Goal: Task Accomplishment & Management: Manage account settings

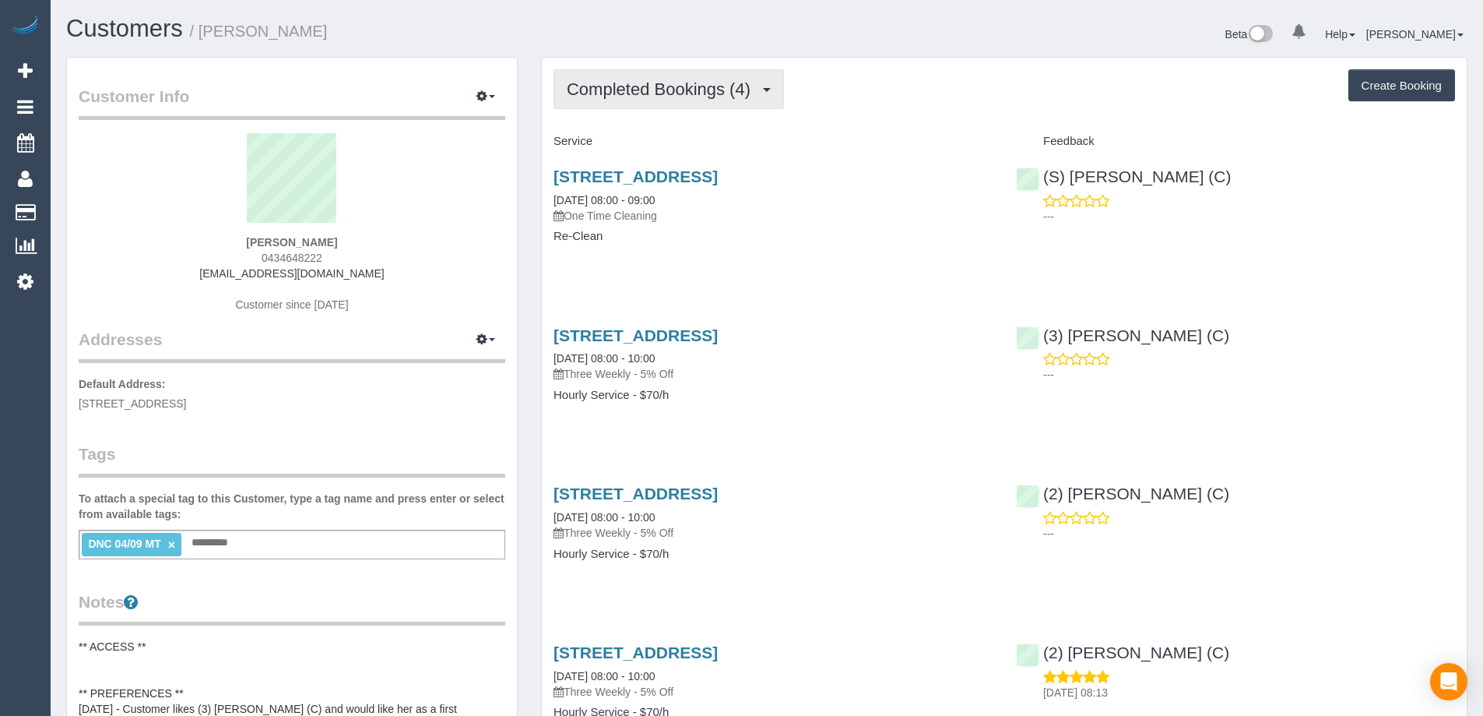
click at [638, 92] on span "Completed Bookings (4)" at bounding box center [663, 88] width 192 height 19
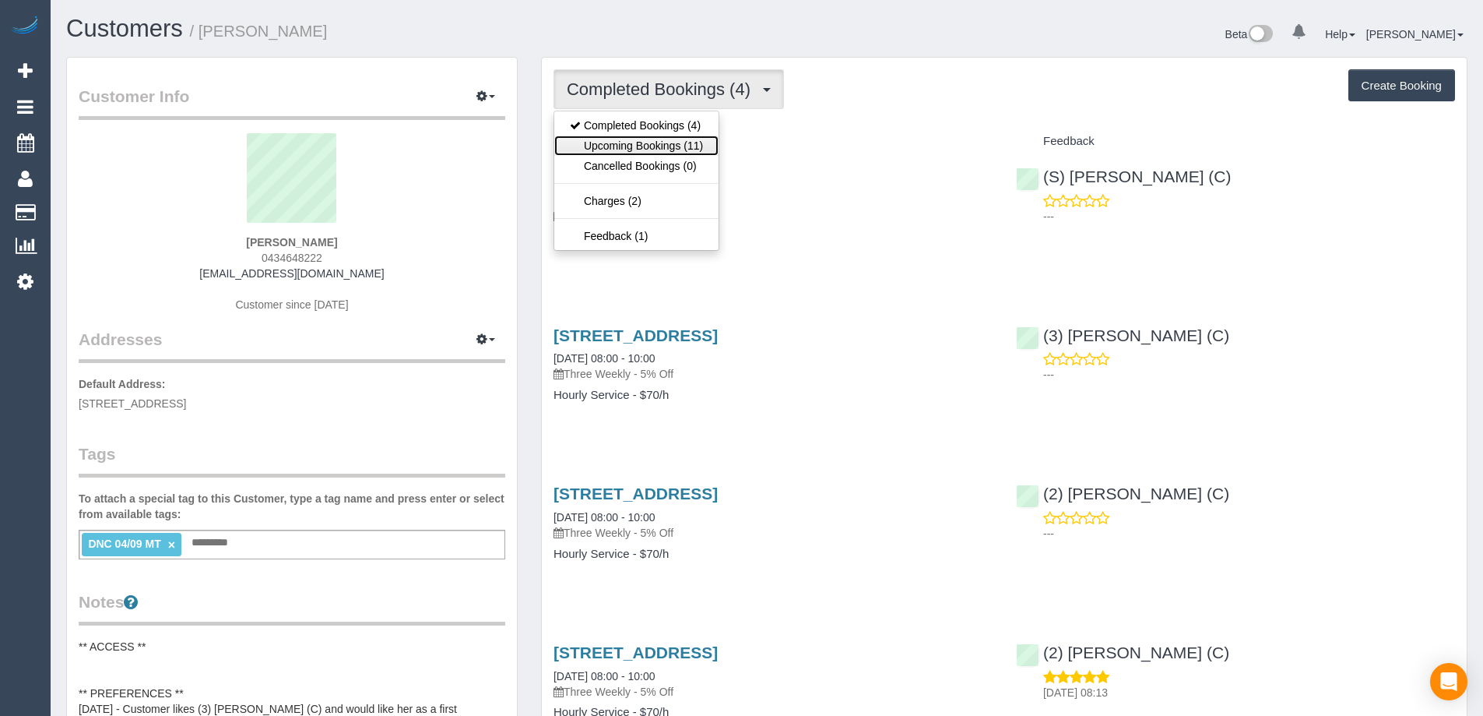
click at [649, 142] on link "Upcoming Bookings (11)" at bounding box center [636, 145] width 164 height 20
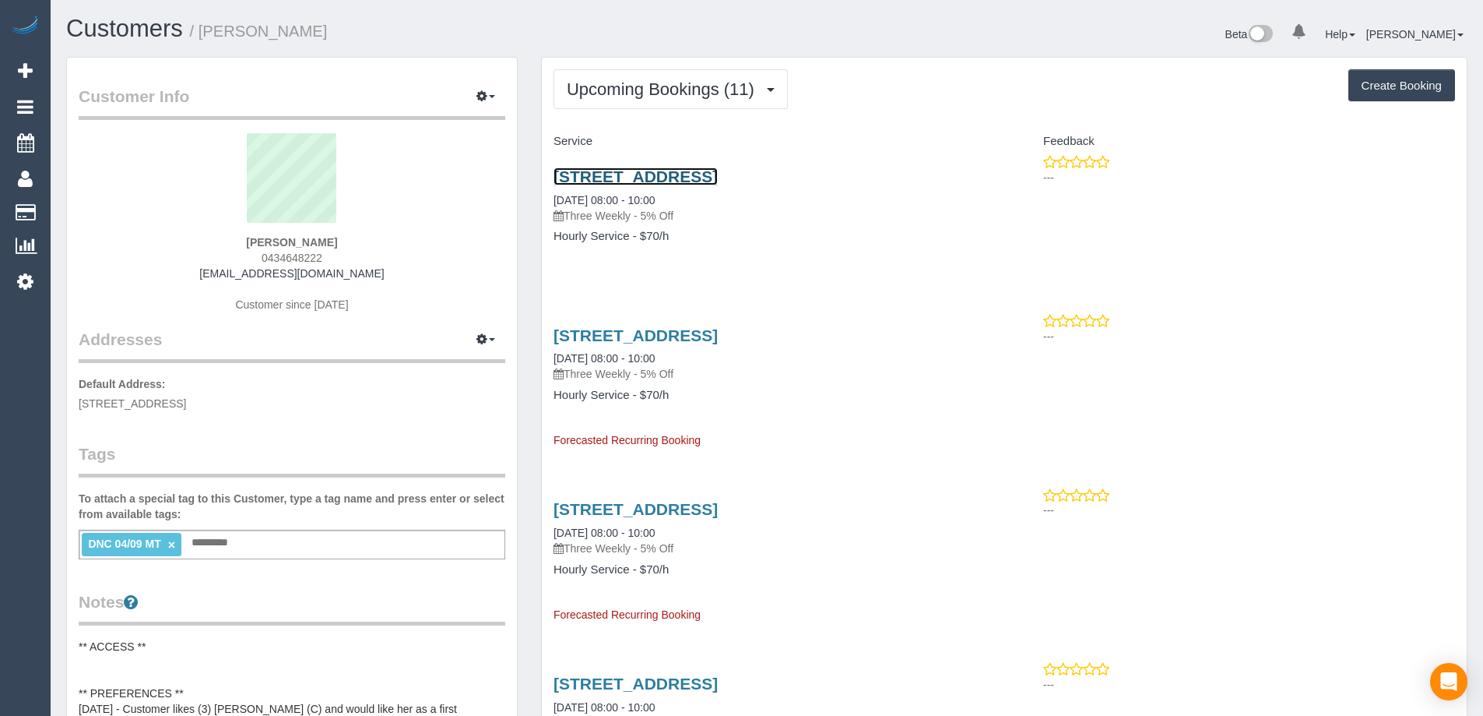
click at [718, 173] on link "[STREET_ADDRESS]" at bounding box center [636, 176] width 164 height 18
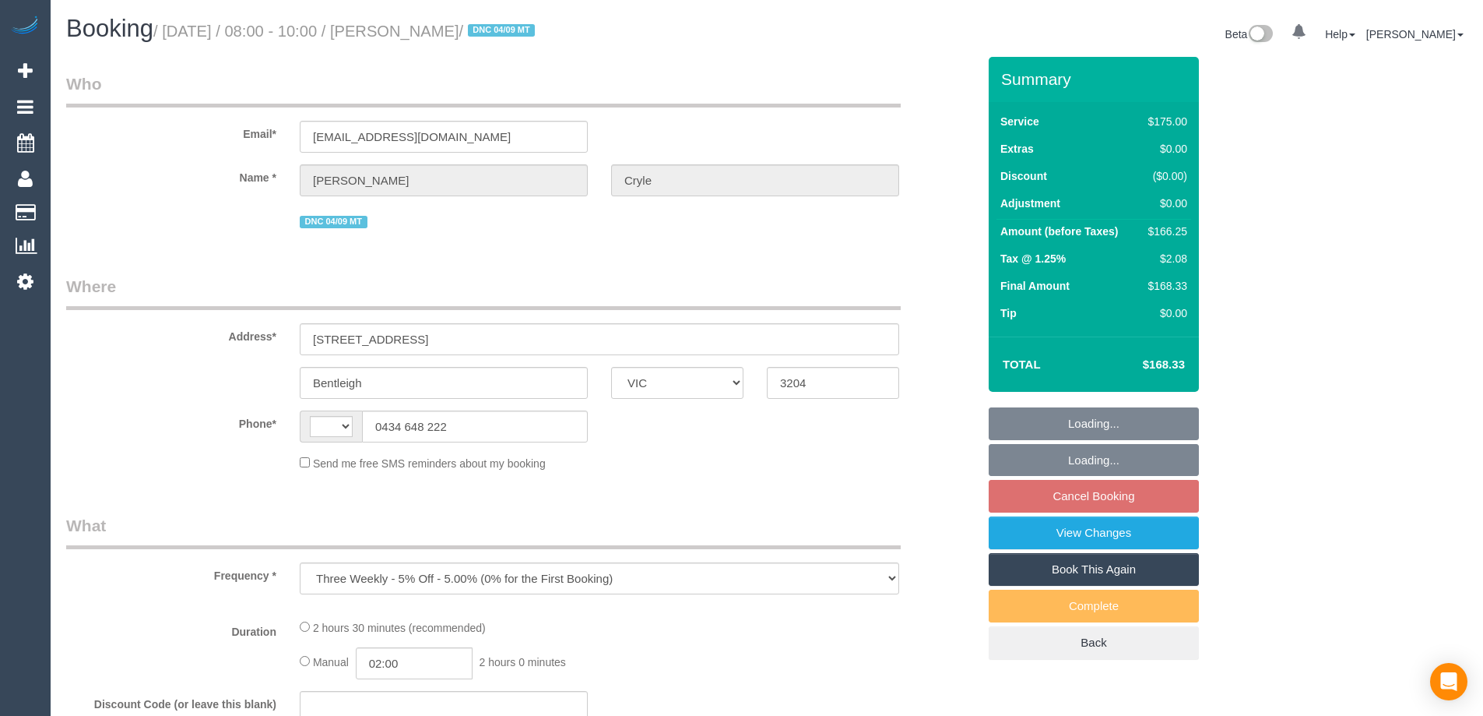
select select "VIC"
select select "string:AU"
select select "string:stripe-pm_1RmR9T2GScqysDRVqeshcViF"
select select "number:29"
select select "number:14"
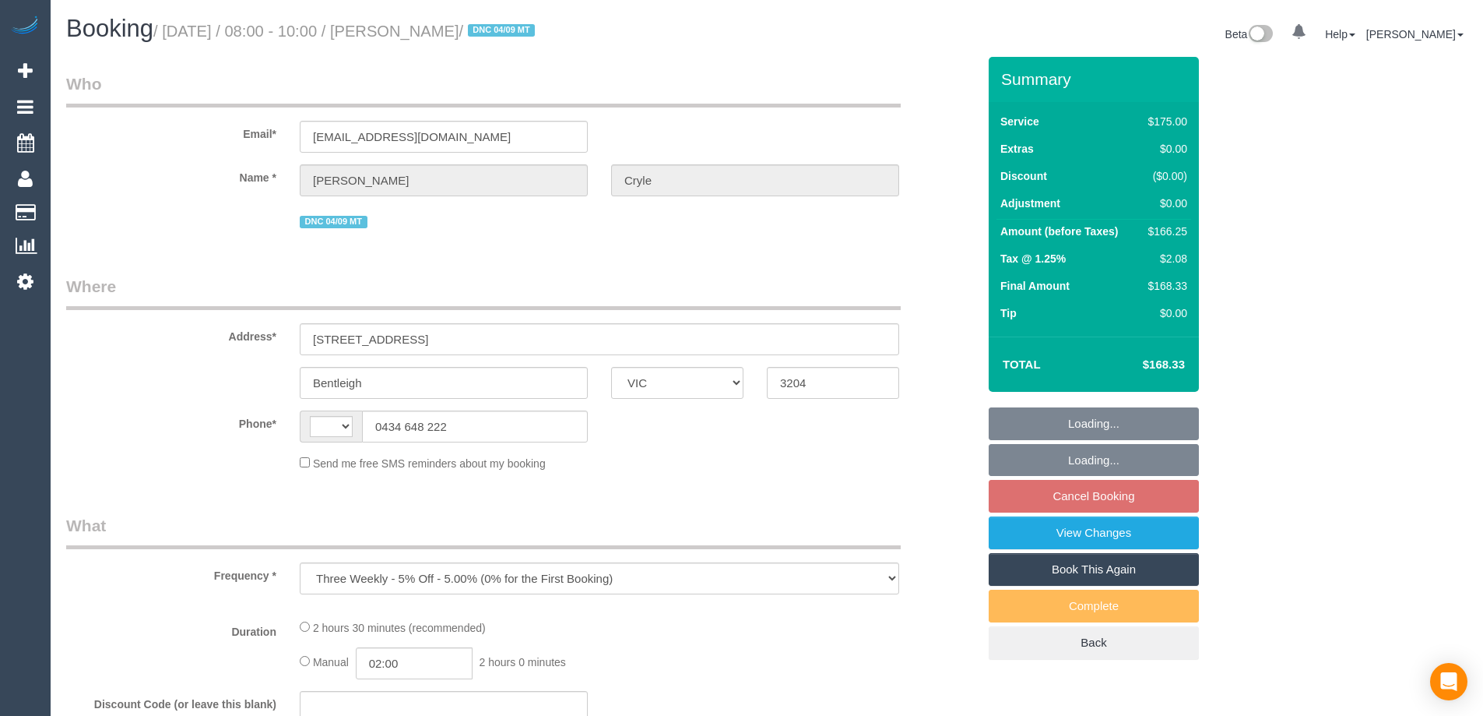
select select "number:19"
select select "number:36"
select select "number:34"
select select "number:12"
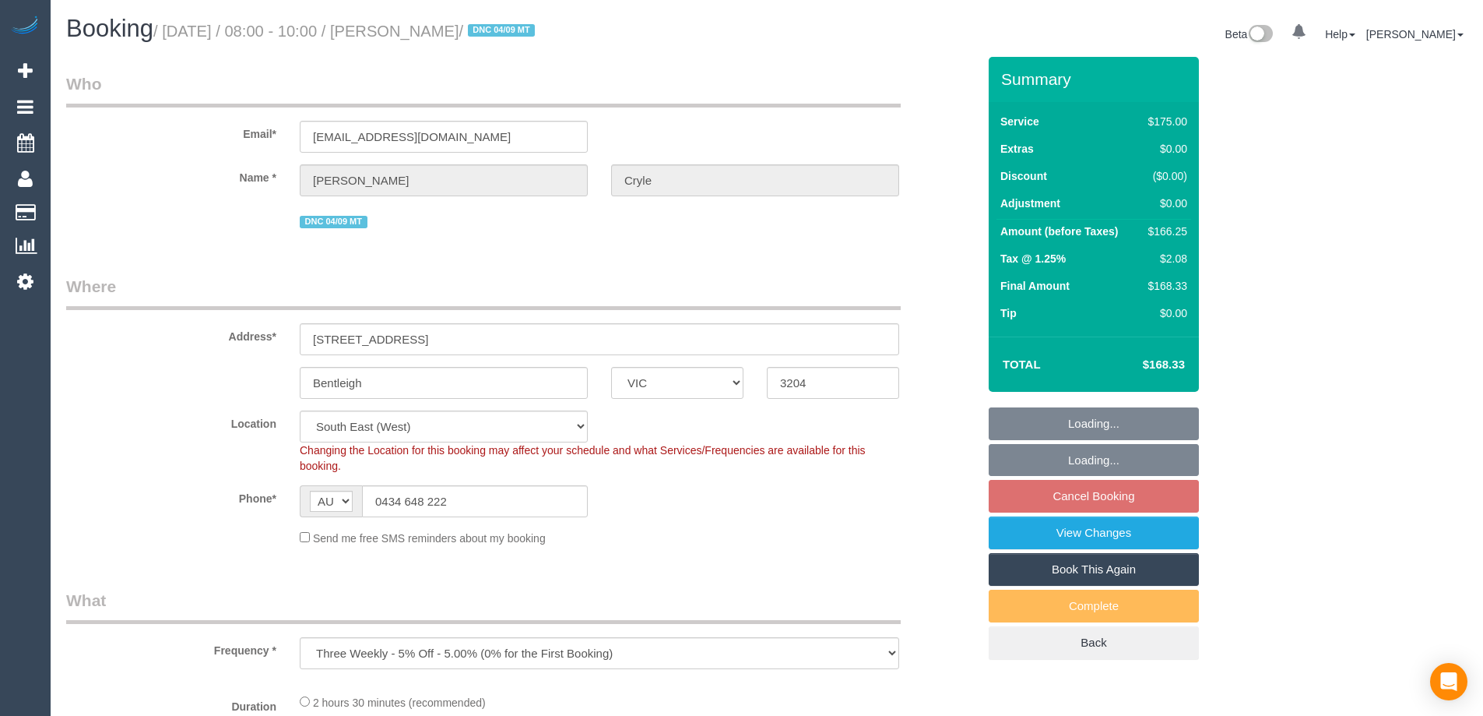
select select "object:719"
select select "150"
click at [1132, 498] on fieldset "Loading... Loading... Cancel Booking View Changes Book This Again Complete Back" at bounding box center [1094, 533] width 210 height 252
click at [1106, 501] on fieldset "Loading... Loading... Cancel Booking View Changes Book This Again Complete Back" at bounding box center [1094, 533] width 210 height 252
click at [1103, 501] on fieldset "Loading... Loading... Cancel Booking View Changes Book This Again Complete Back" at bounding box center [1094, 533] width 210 height 252
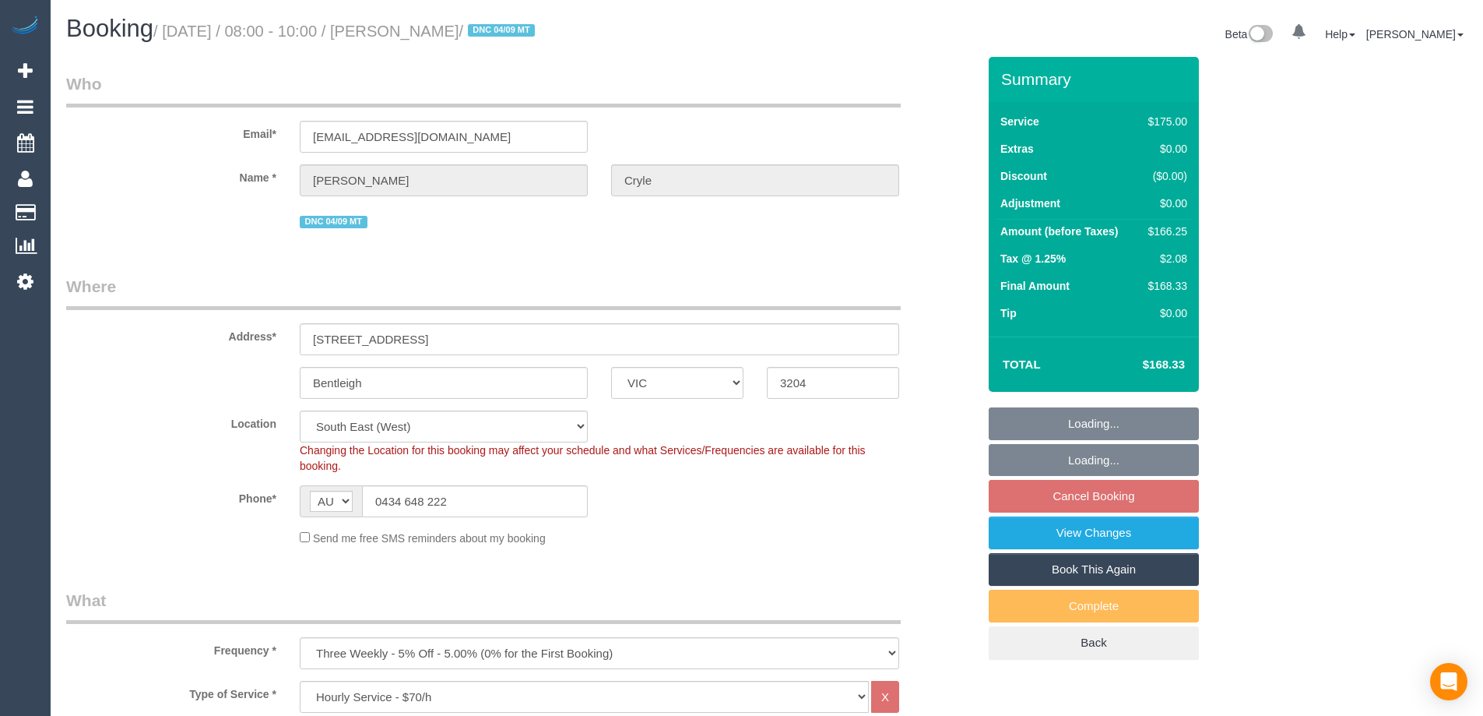
click at [1092, 498] on fieldset "Loading... Loading... Cancel Booking View Changes Book This Again Complete Back" at bounding box center [1094, 533] width 210 height 252
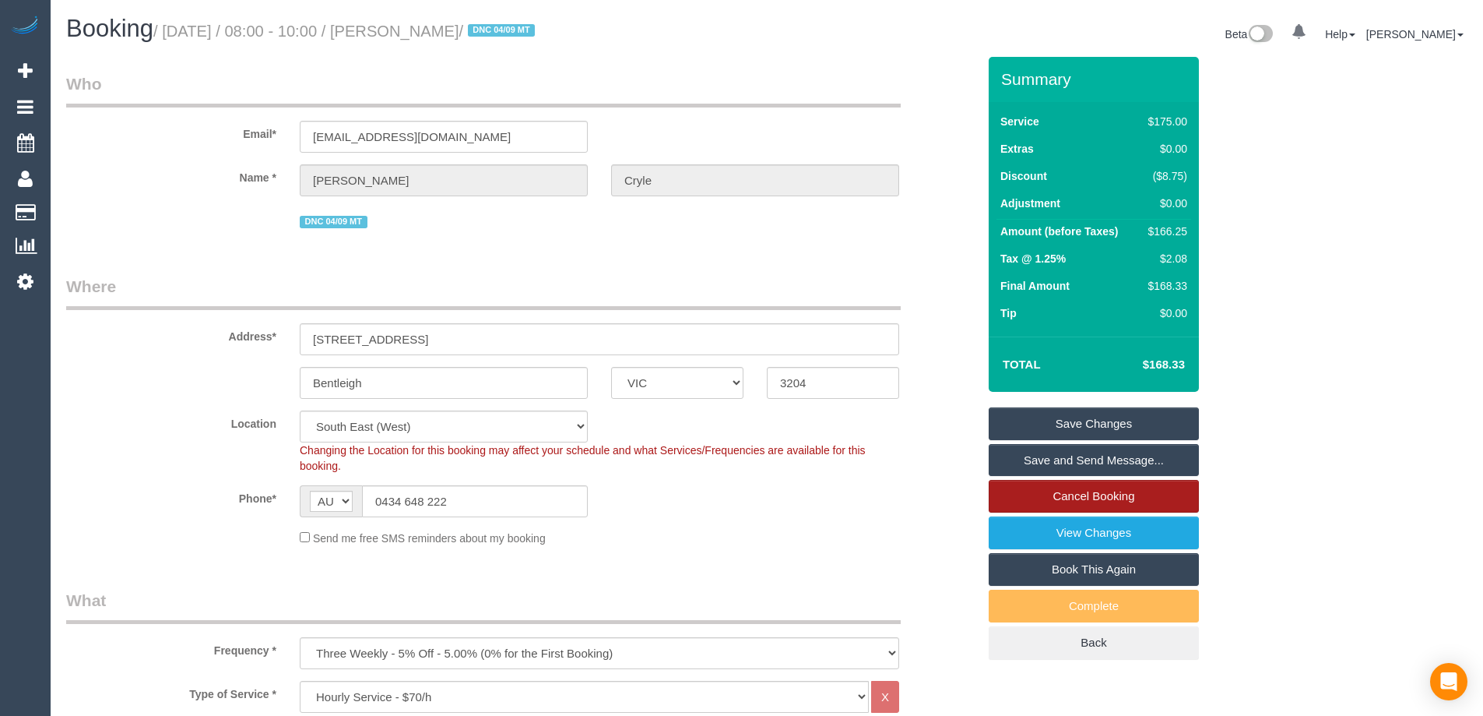
click at [1095, 498] on link "Cancel Booking" at bounding box center [1094, 496] width 210 height 33
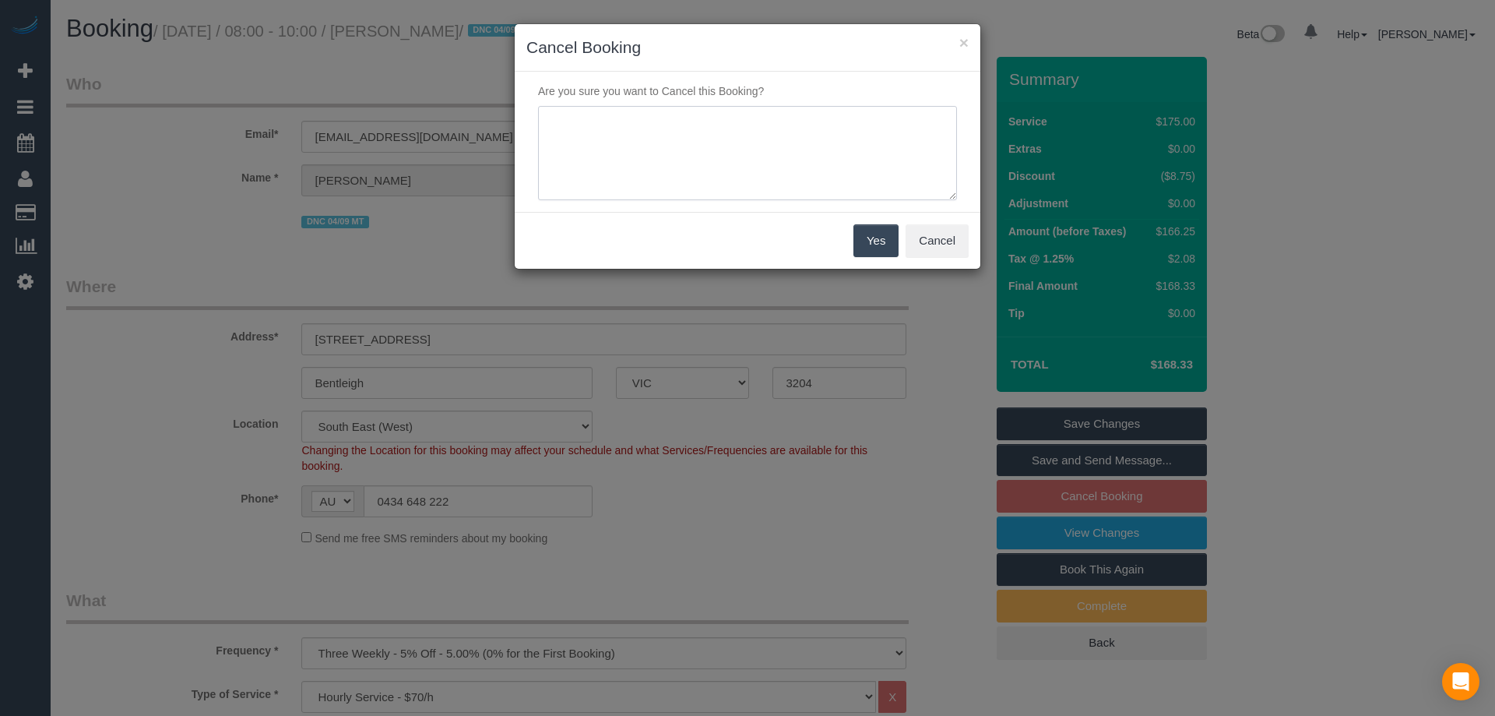
click at [745, 156] on textarea at bounding box center [747, 153] width 419 height 95
drag, startPoint x: 599, startPoint y: 129, endPoint x: 591, endPoint y: 130, distance: 7.8
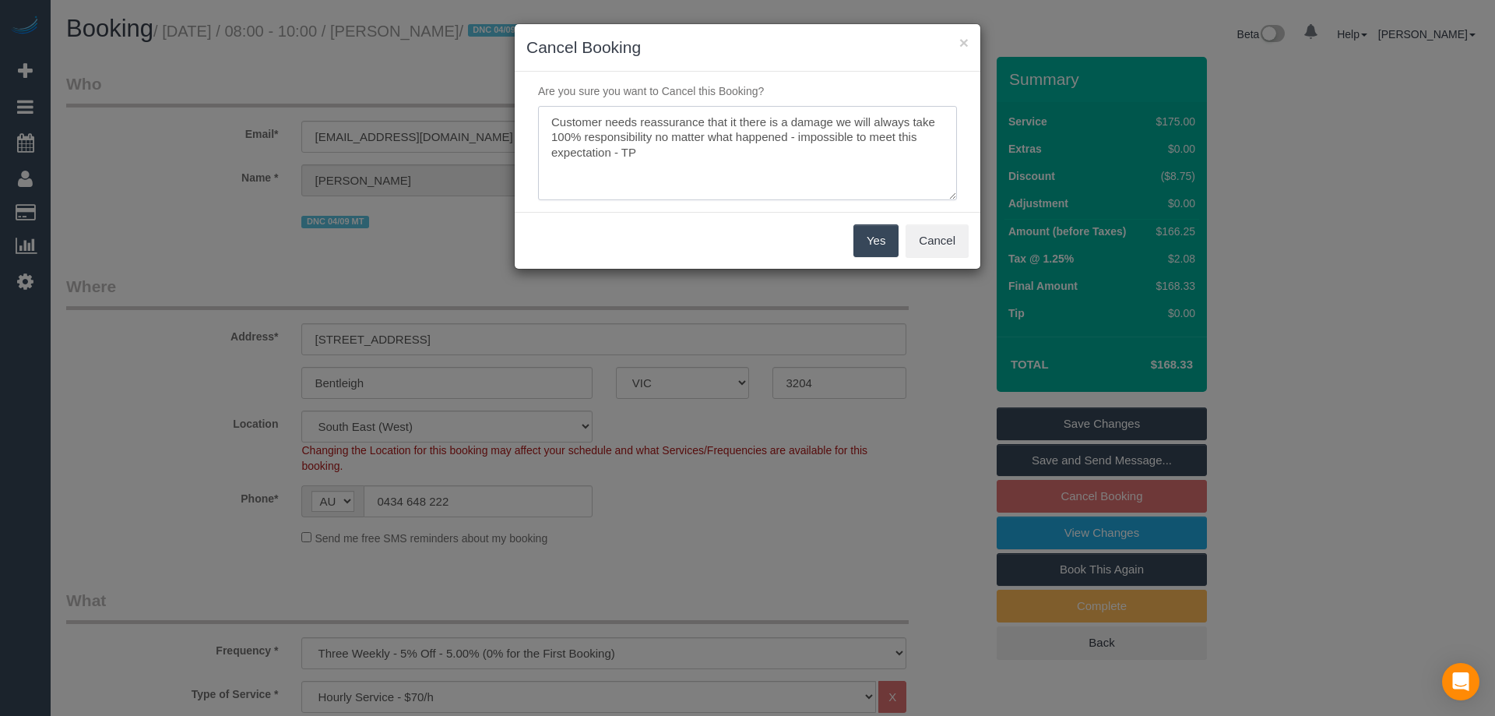
drag, startPoint x: 669, startPoint y: 151, endPoint x: 495, endPoint y: 82, distance: 187.0
click at [495, 82] on div "× Cancel Booking Are you sure you want to Cancel this Booking? Yes Cancel" at bounding box center [747, 358] width 1495 height 716
type textarea "Customer needs reassurance that it there is a damage we will always take 100% r…"
click at [878, 241] on button "Yes" at bounding box center [875, 240] width 45 height 33
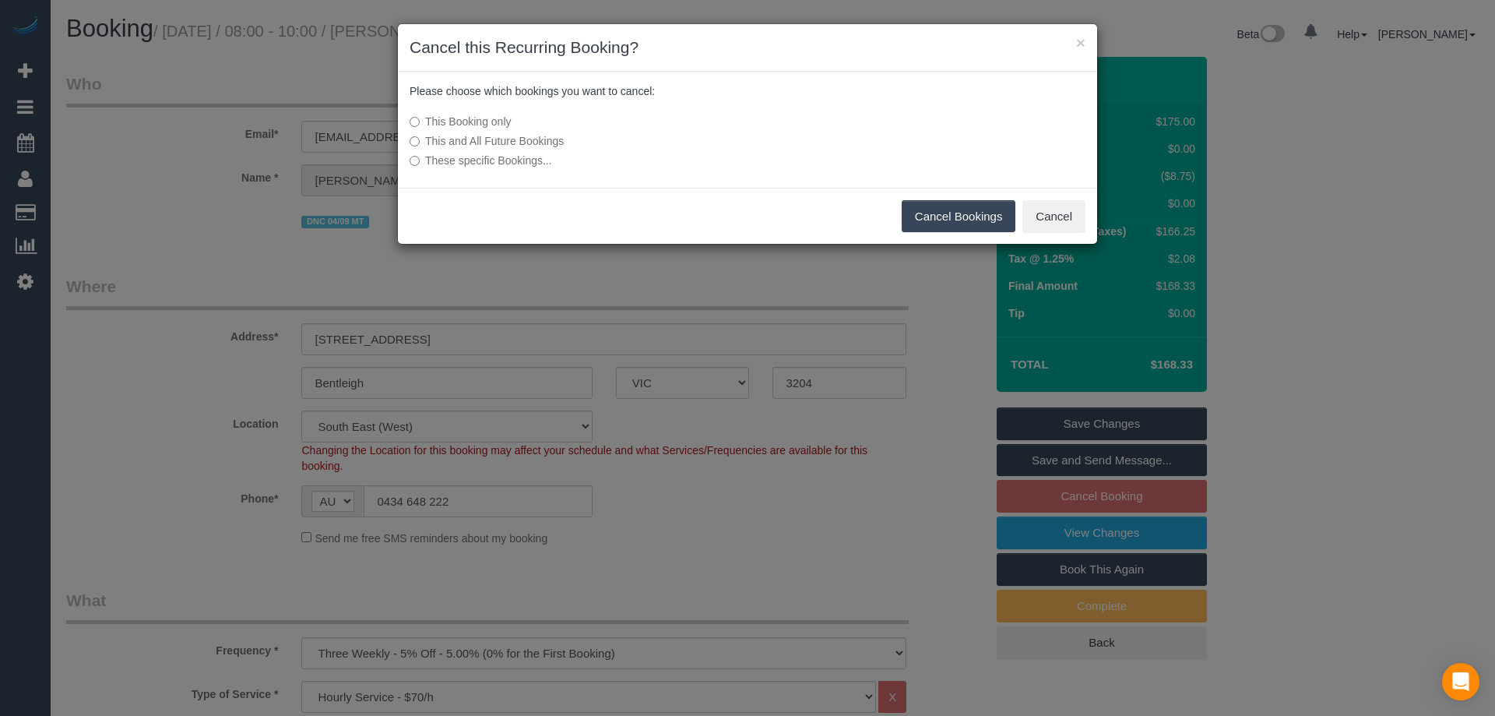
click at [550, 146] on label "This and All Future Bookings" at bounding box center [631, 141] width 443 height 16
click at [934, 212] on button "Cancel Bookings" at bounding box center [959, 216] width 114 height 33
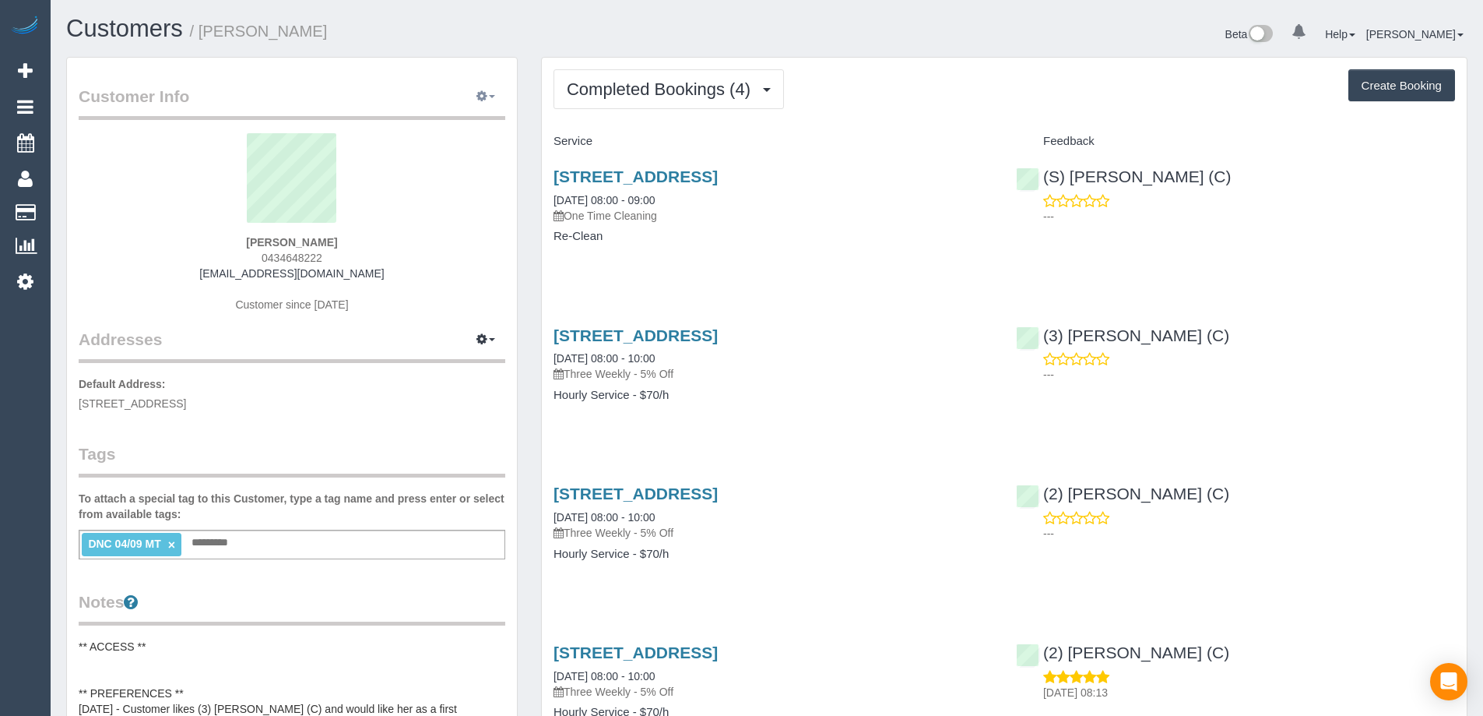
click at [483, 94] on icon "button" at bounding box center [482, 95] width 11 height 9
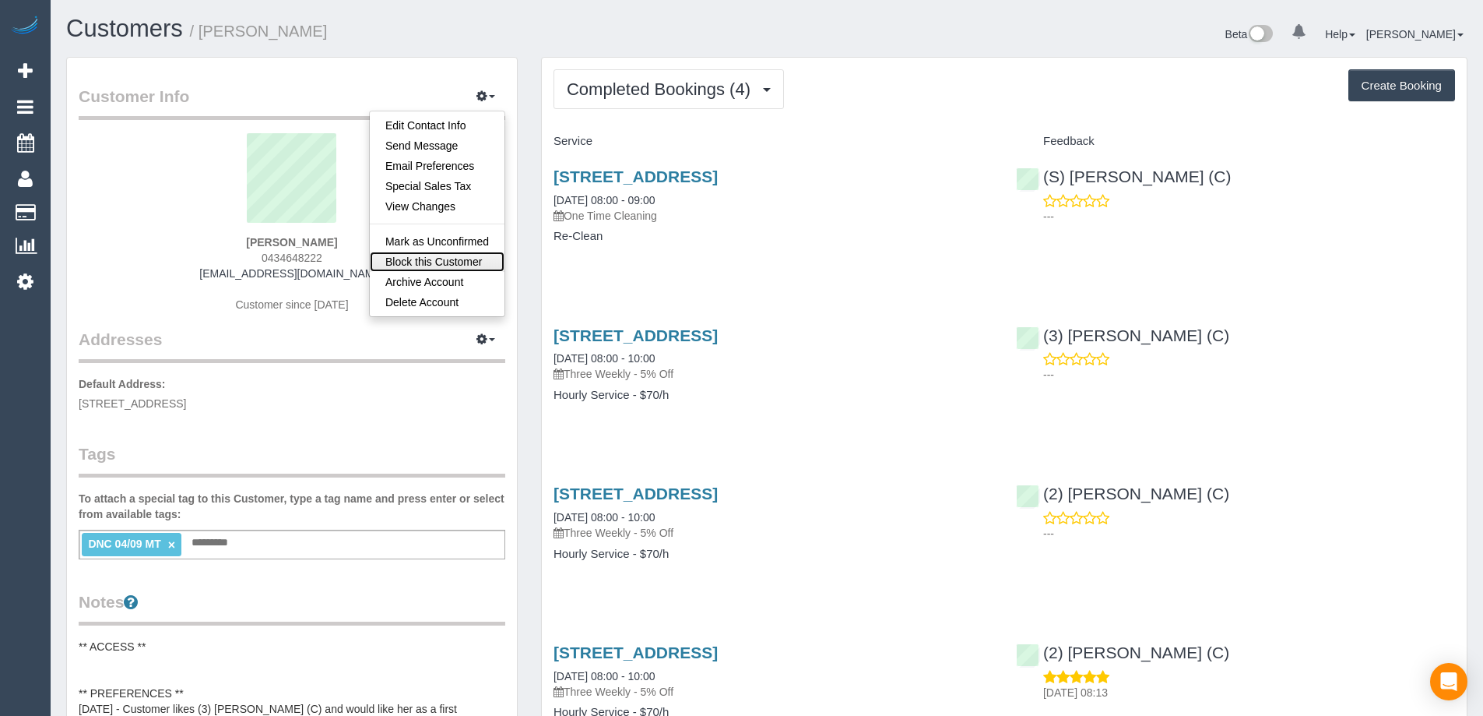
click at [466, 263] on link "Block this Customer" at bounding box center [437, 262] width 135 height 20
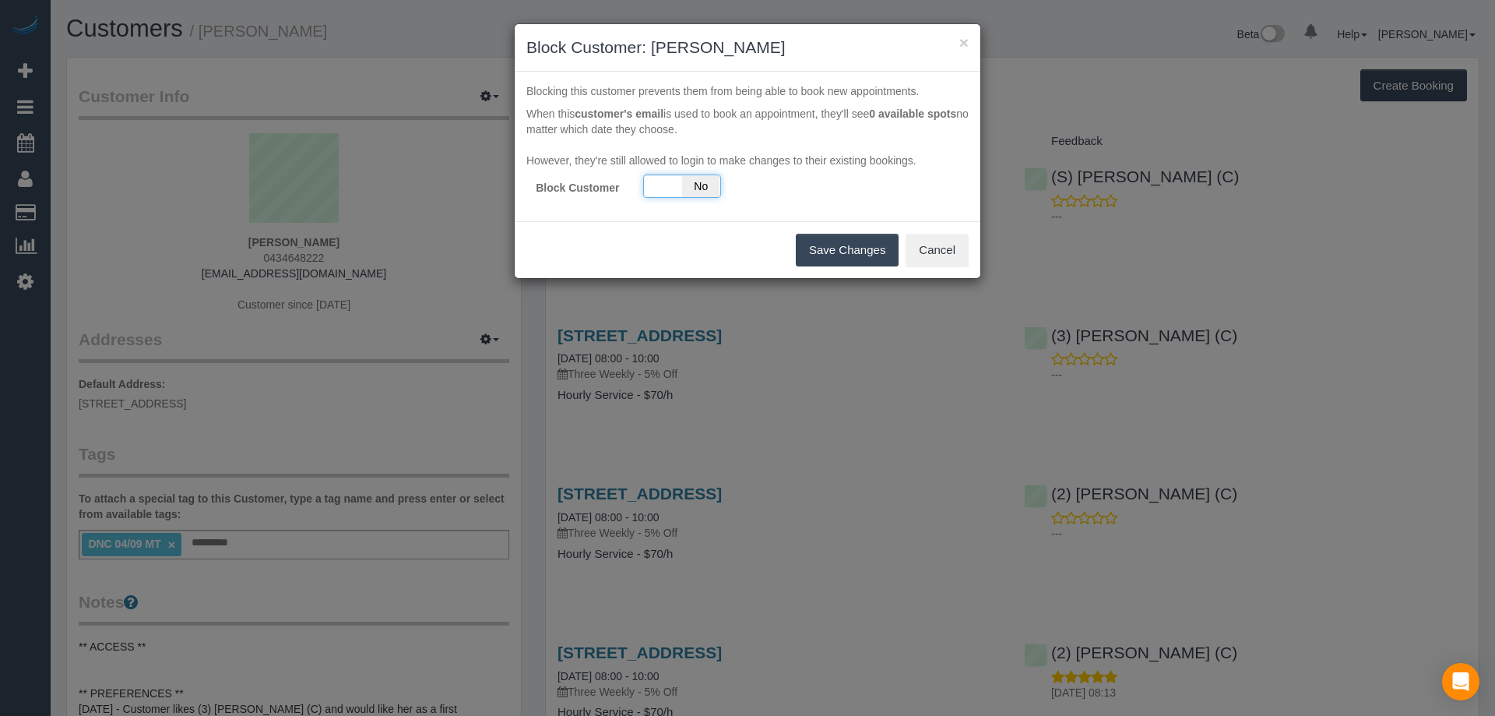
click at [686, 194] on span "No" at bounding box center [701, 186] width 38 height 22
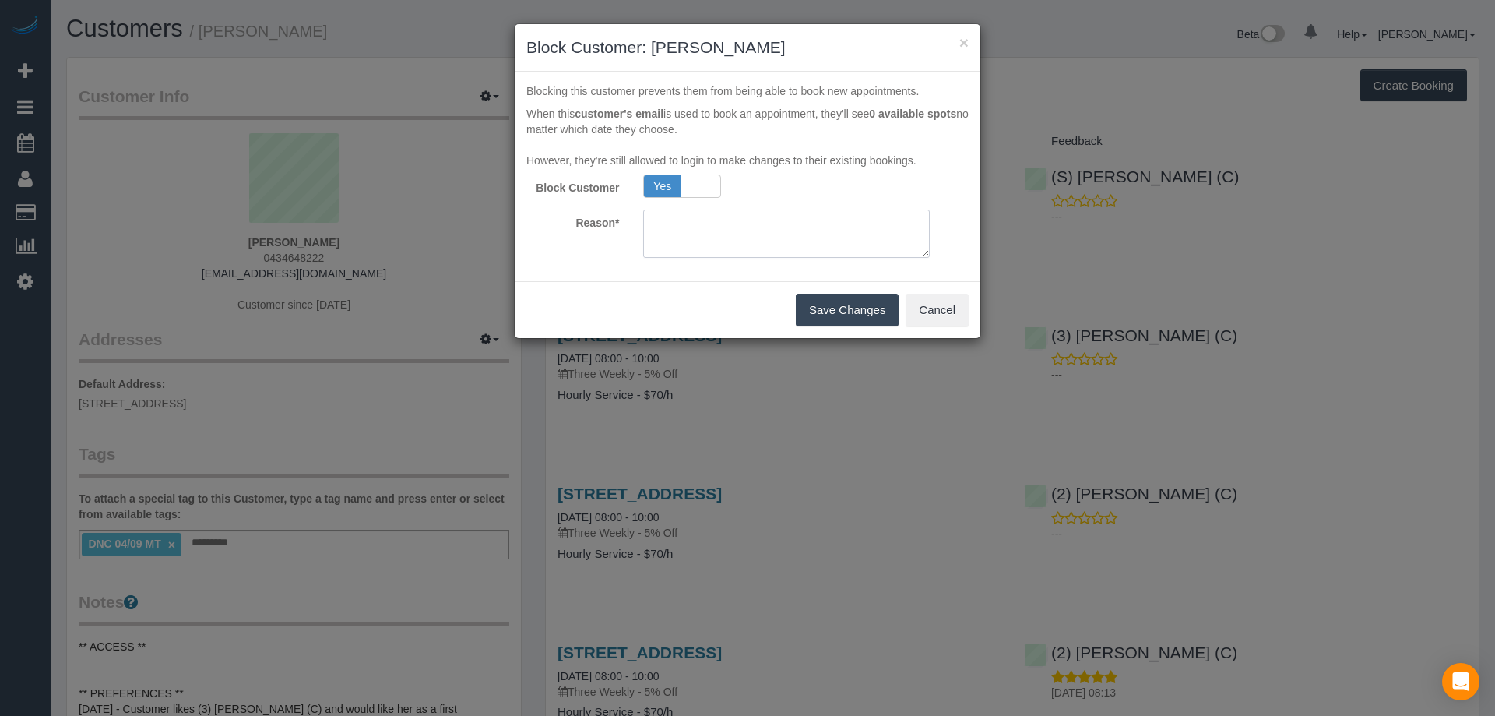
click at [698, 245] on textarea at bounding box center [786, 233] width 287 height 48
paste textarea "Customer needs reassurance that it there is a damage we will always take 100% r…"
type textarea "Customer needs reassurance that it there is a damage we will always take 100% r…"
click at [844, 302] on button "Save Changes" at bounding box center [847, 310] width 103 height 33
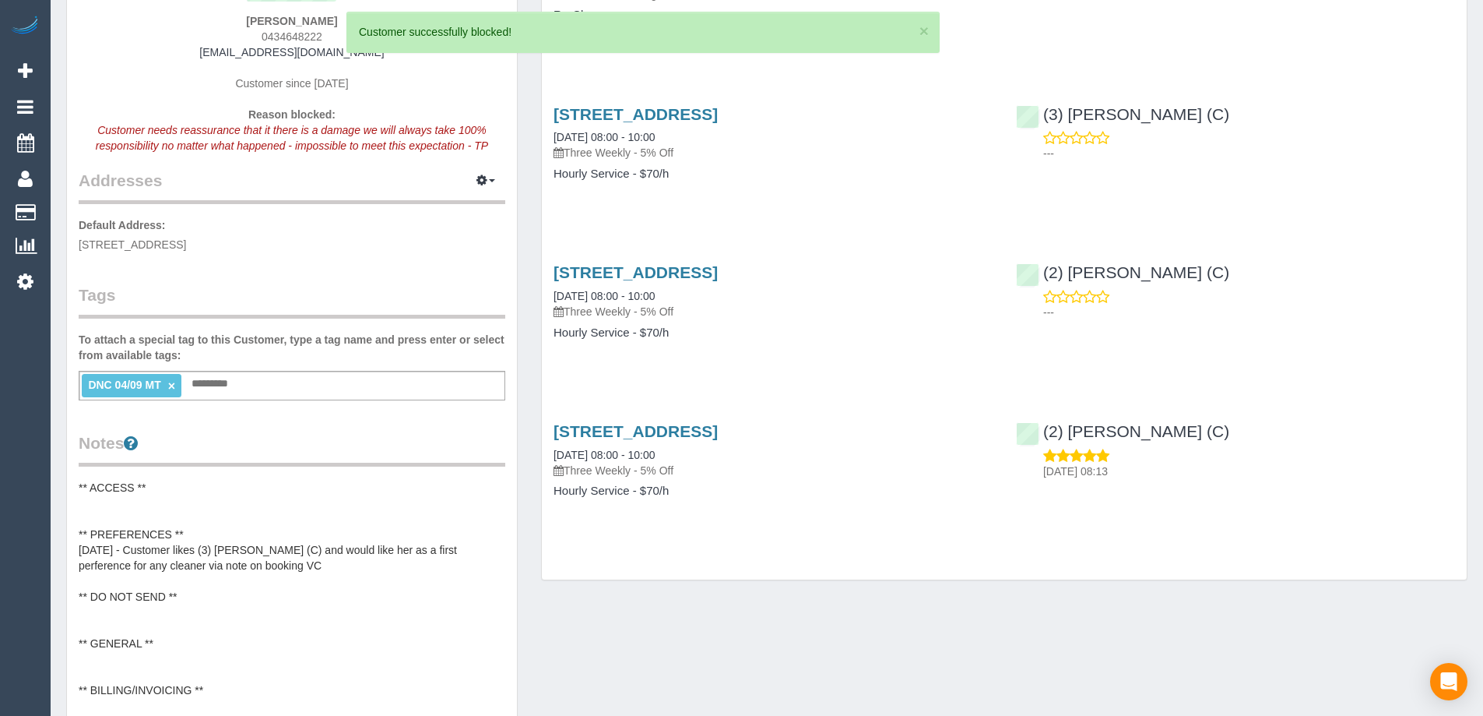
scroll to position [234, 0]
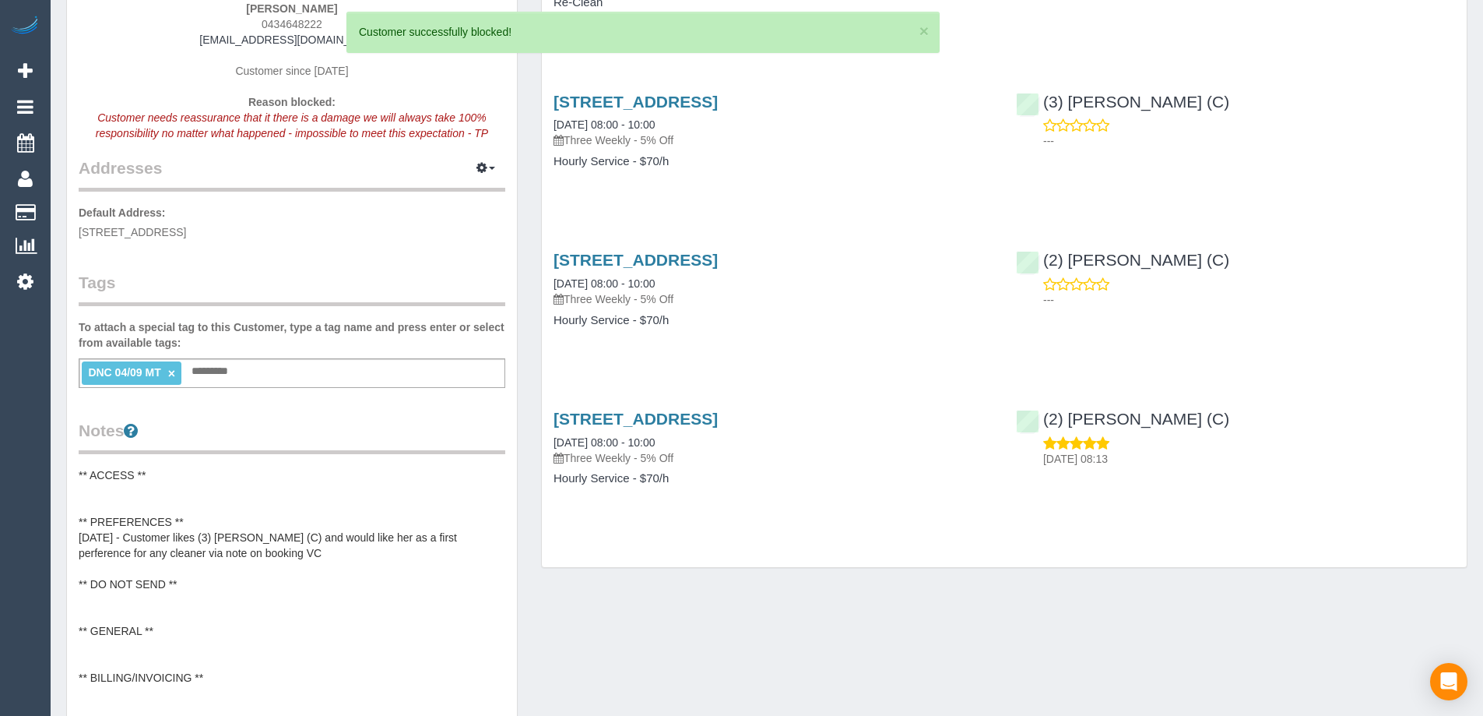
click at [269, 381] on div "DNC 04/09 MT × Add a tag" at bounding box center [292, 373] width 427 height 30
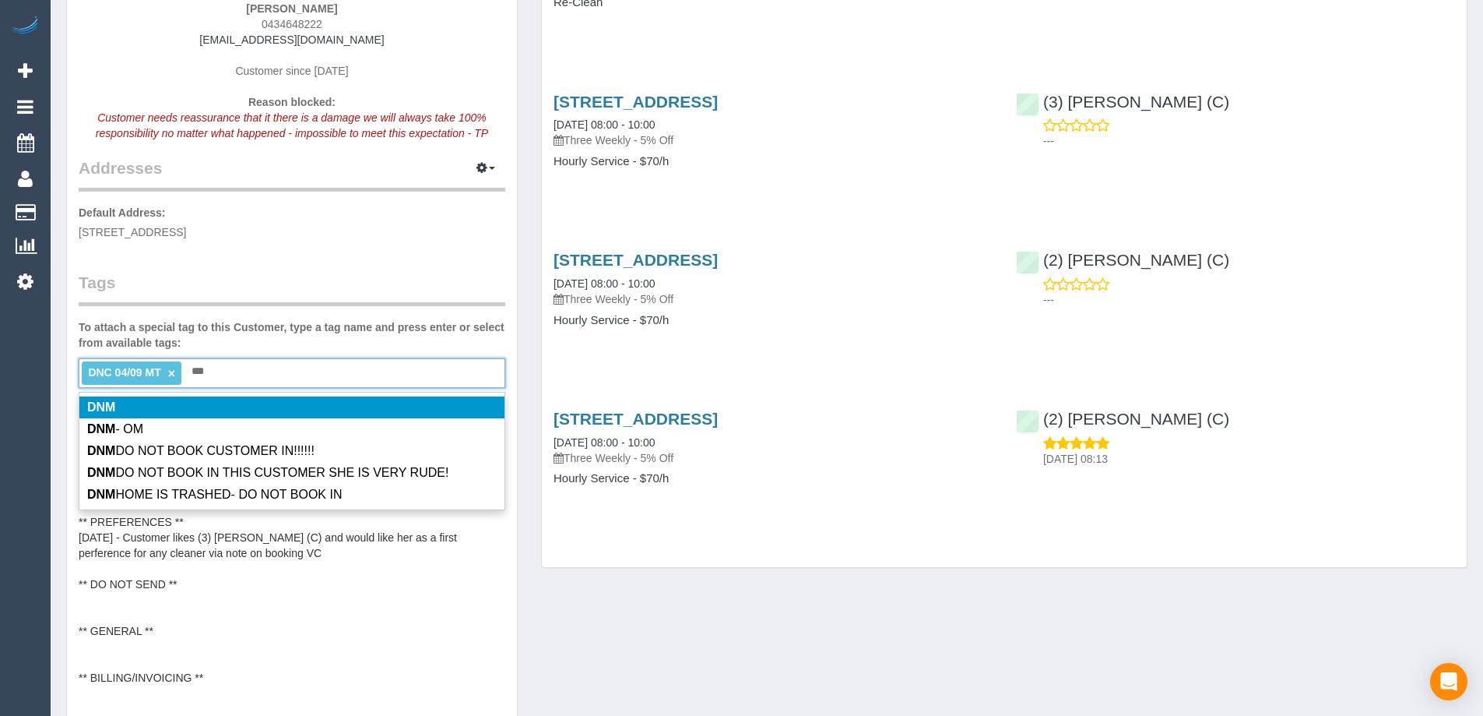
type input "***"
click at [217, 412] on li "DNM" at bounding box center [291, 407] width 425 height 22
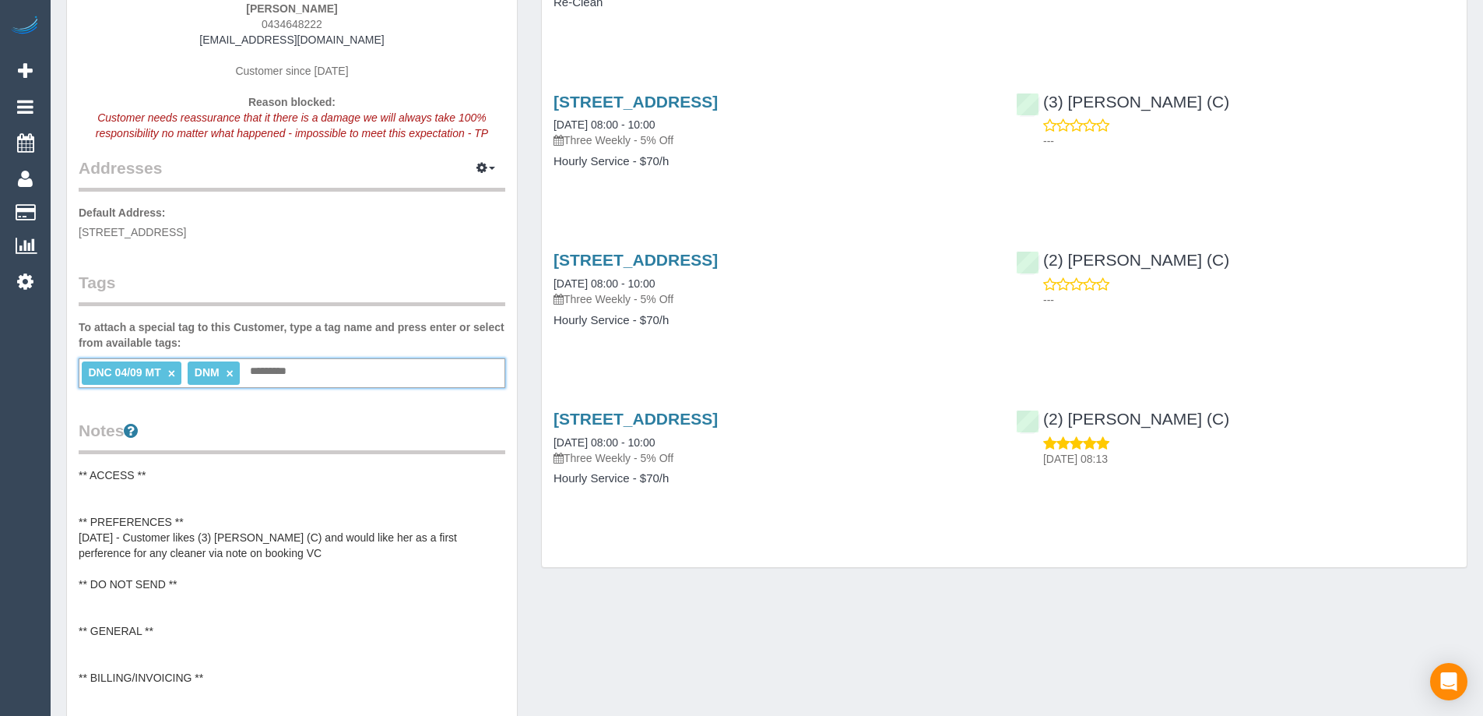
type input "*"
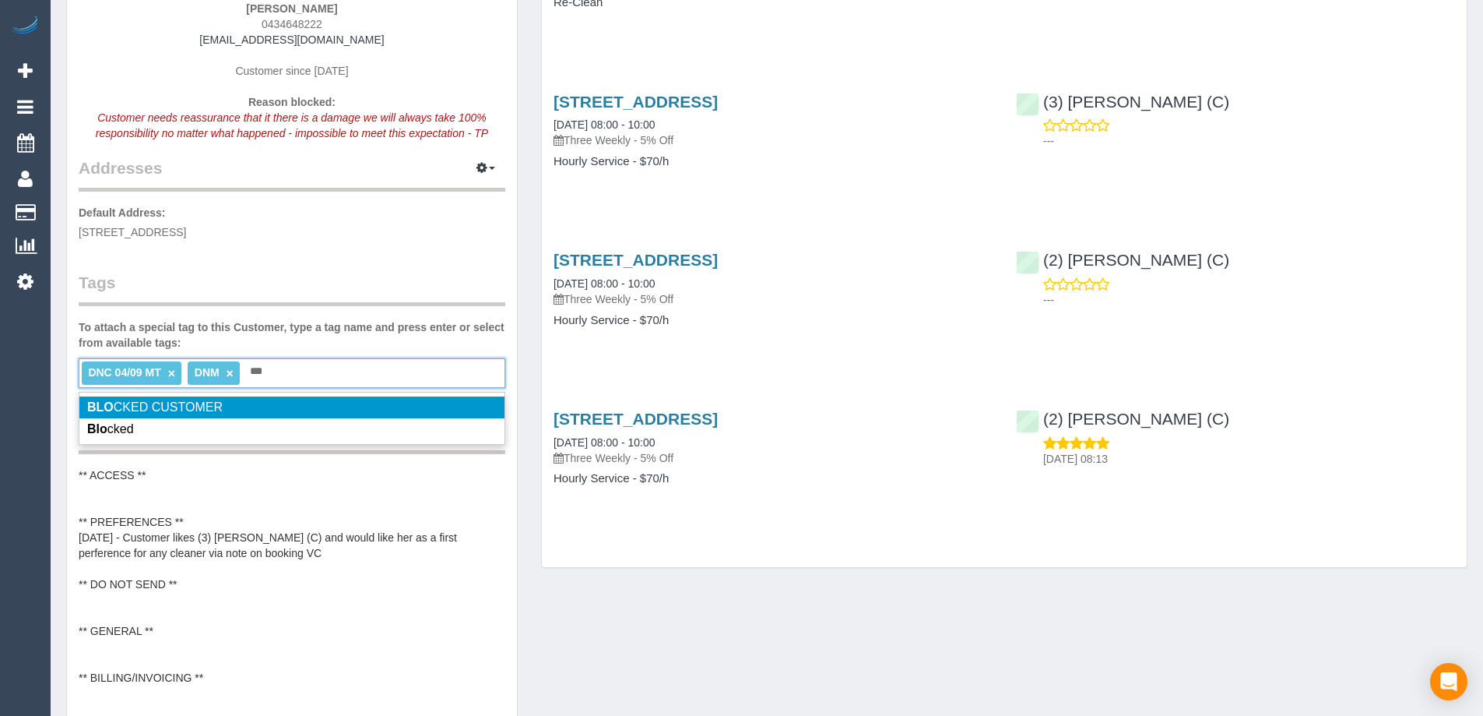
type input "***"
click at [287, 411] on li "BLO CKED CUSTOMER" at bounding box center [291, 407] width 425 height 22
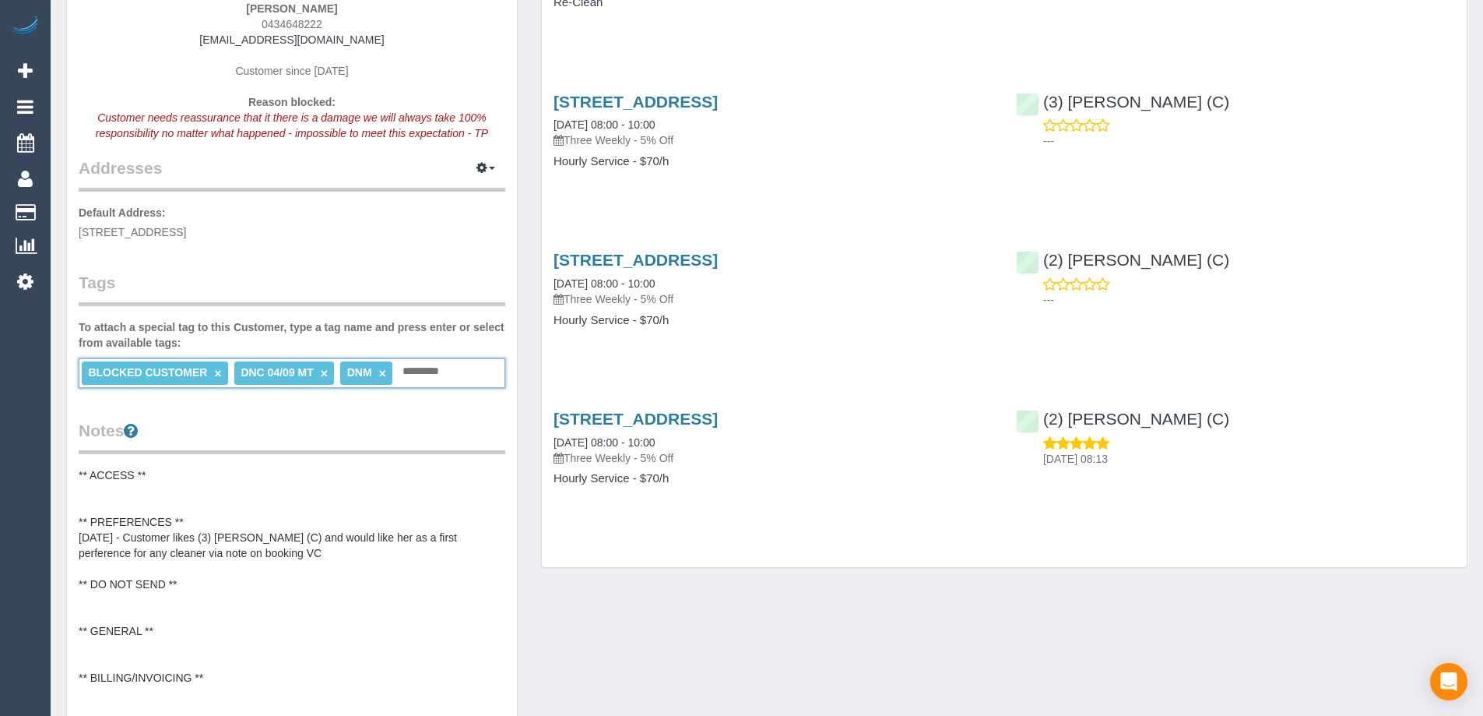
click at [745, 609] on div "Customer Info Edit Contact Info Send Message Email Preferences Special Sales Ta…" at bounding box center [767, 498] width 1425 height 1350
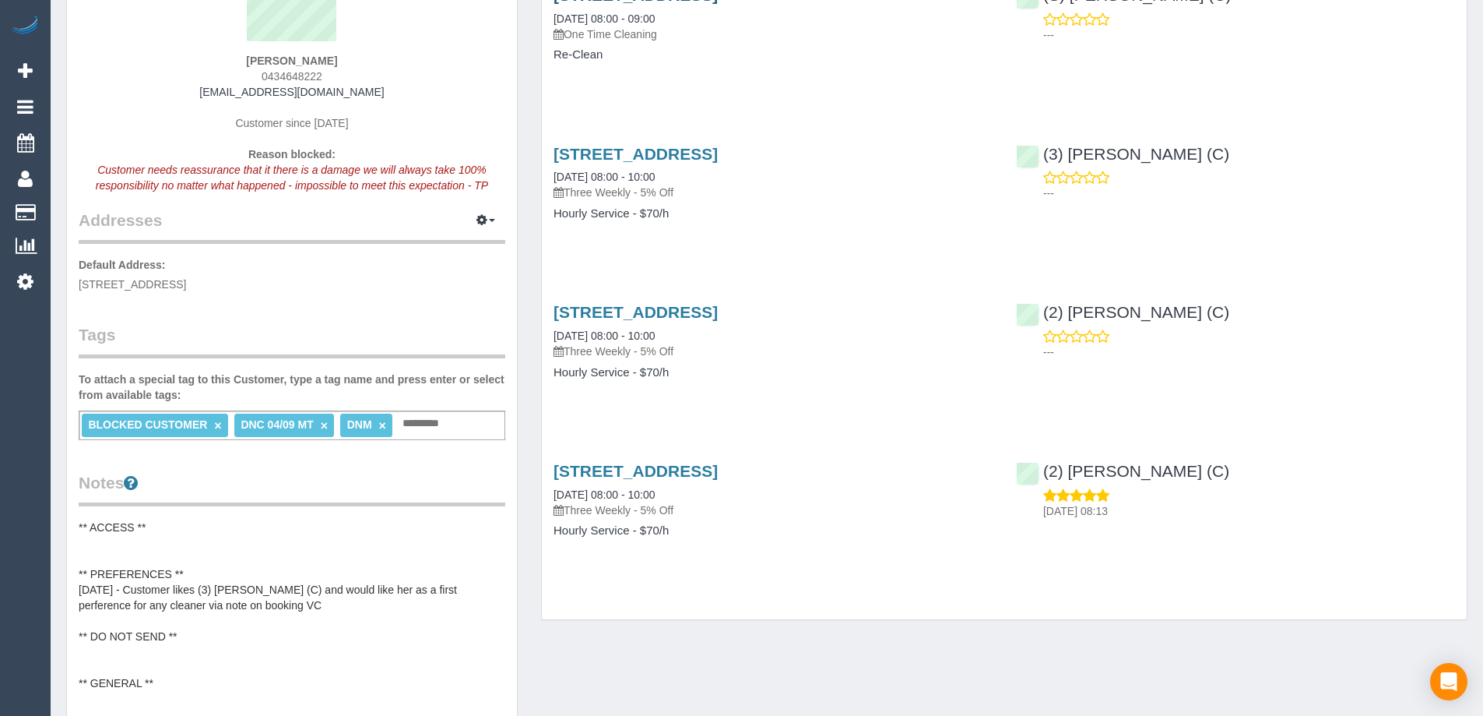
scroll to position [0, 0]
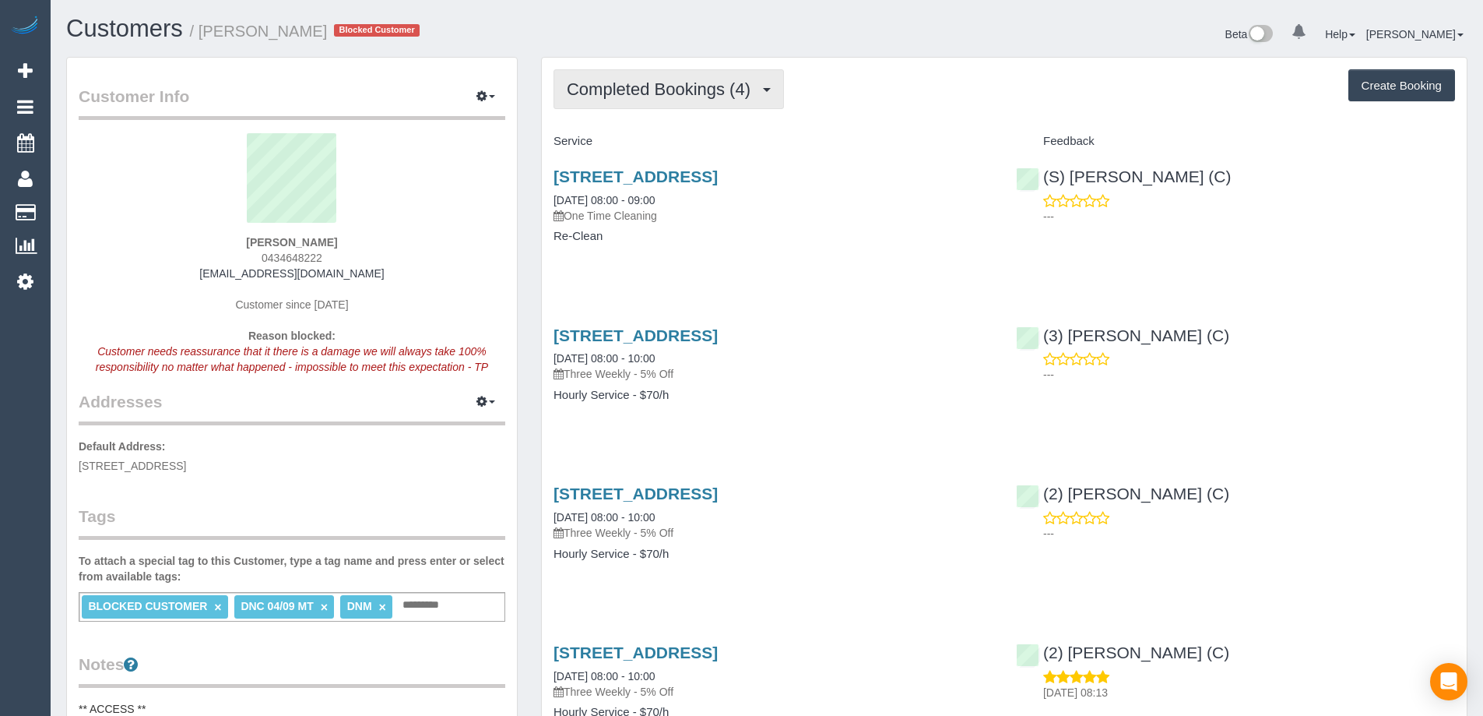
click at [727, 108] on button "Completed Bookings (4)" at bounding box center [669, 89] width 230 height 40
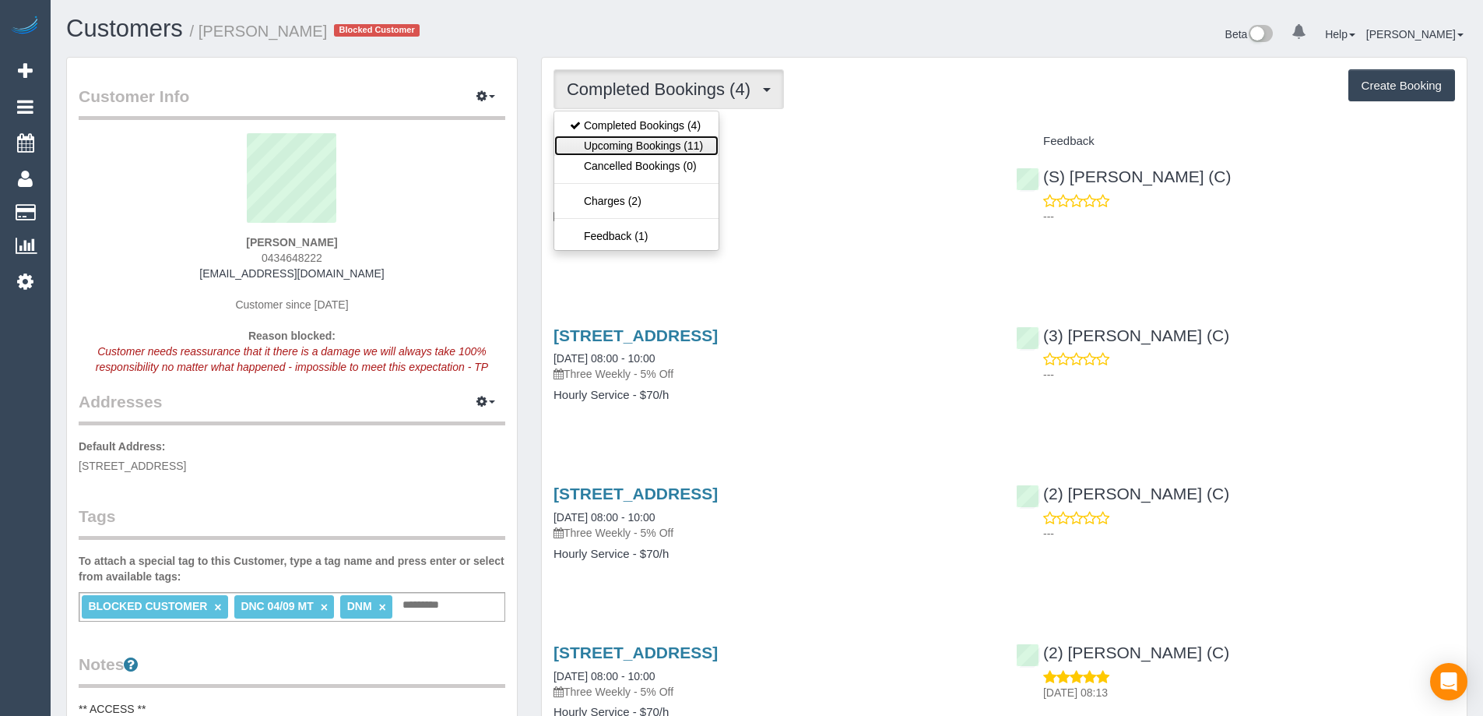
click at [687, 135] on link "Upcoming Bookings (11)" at bounding box center [636, 145] width 164 height 20
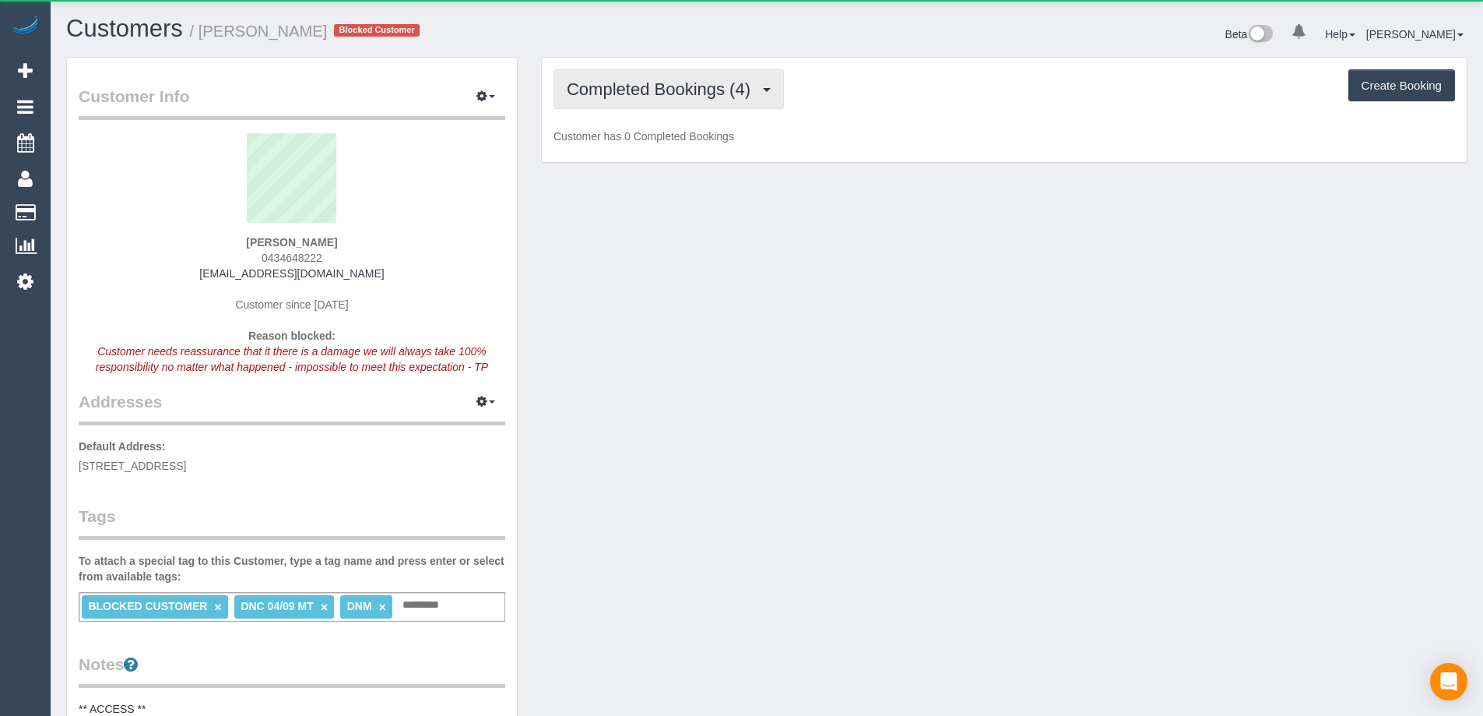
click at [609, 97] on span "Completed Bookings (4)" at bounding box center [663, 88] width 192 height 19
